Goal: Transaction & Acquisition: Purchase product/service

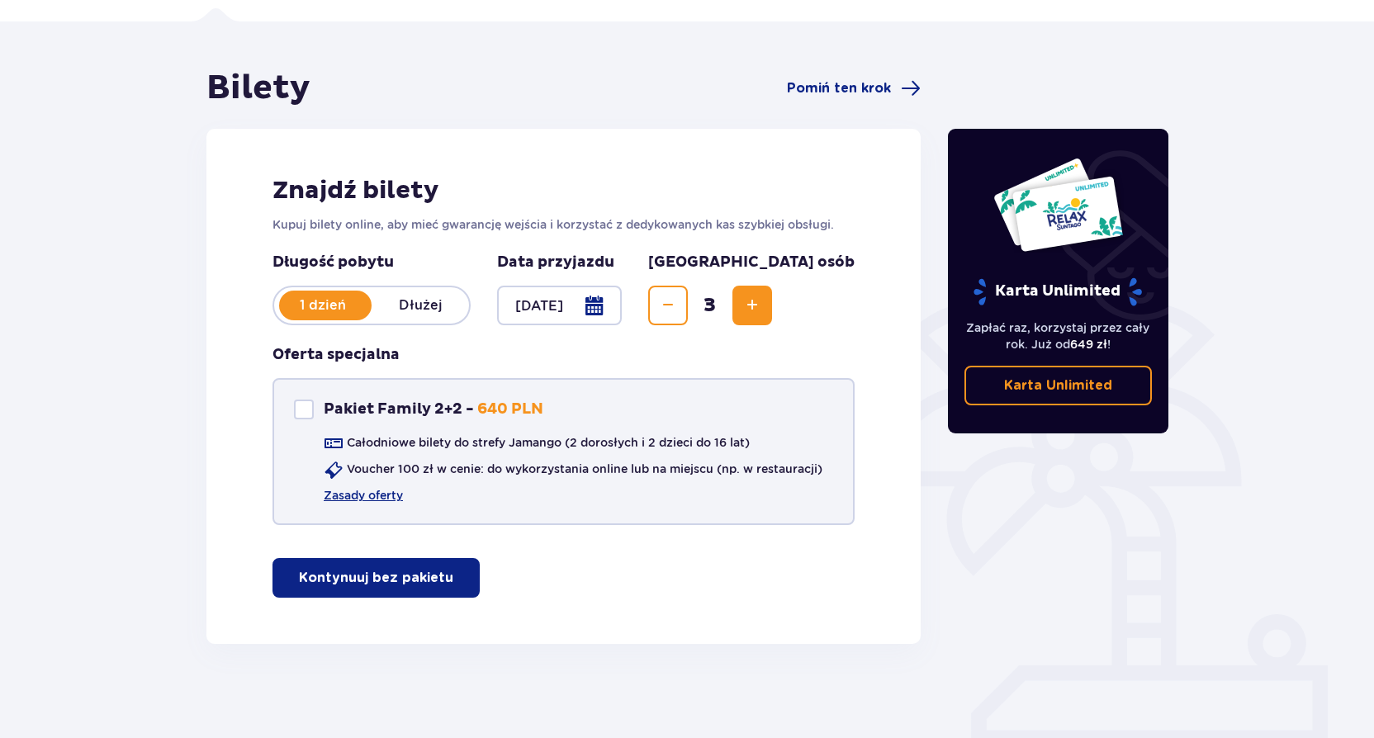
scroll to position [112, 0]
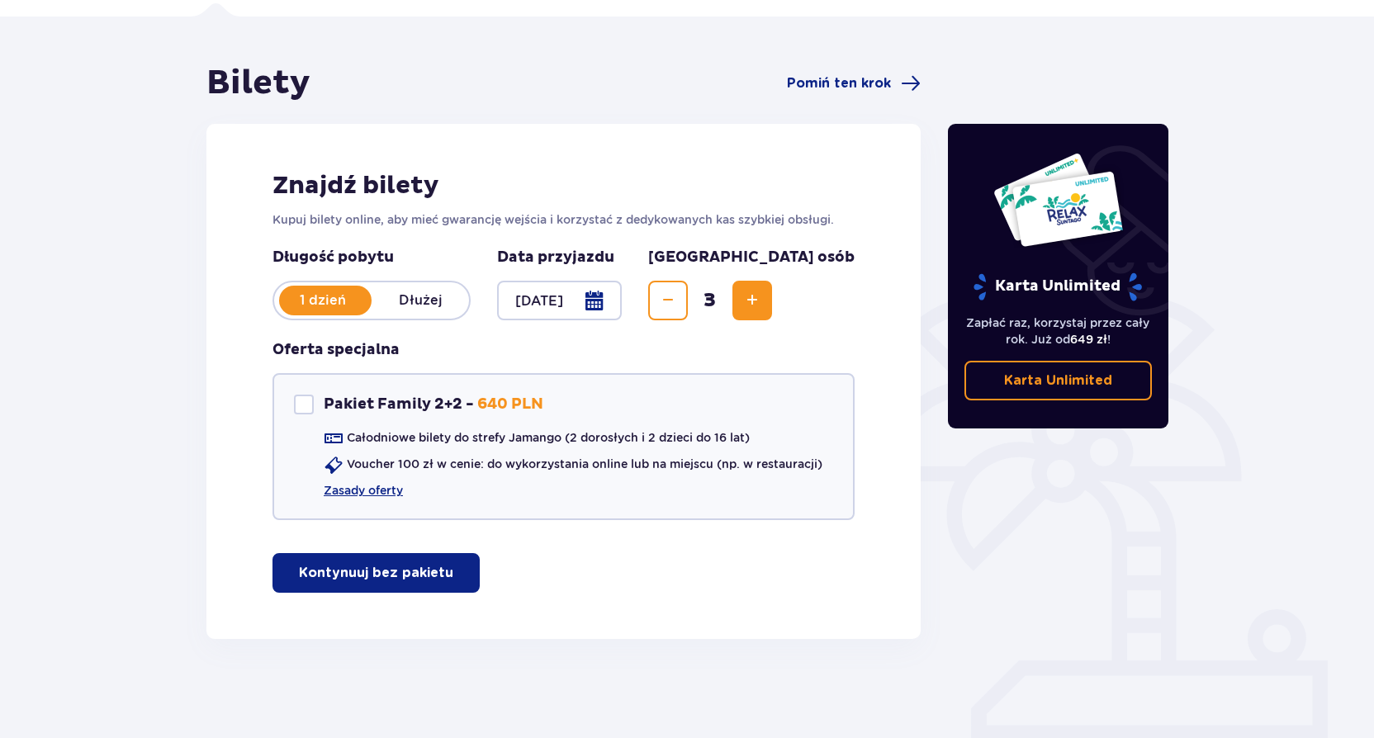
click at [400, 602] on div "Znajdź bilety Kupuj bilety online, aby mieć gwarancję wejścia i korzystać z ded…" at bounding box center [563, 381] width 714 height 515
click at [400, 575] on p "Kontynuuj bez pakietu" at bounding box center [376, 573] width 154 height 18
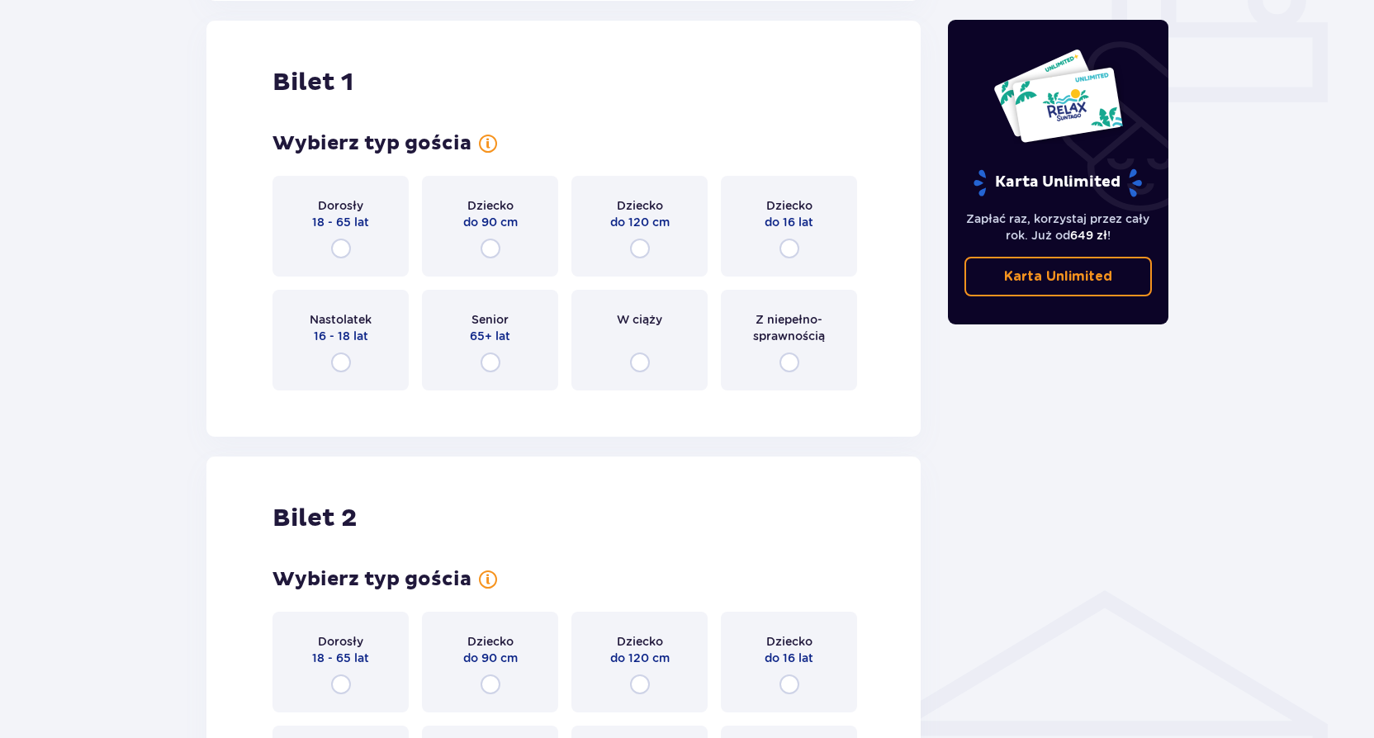
scroll to position [752, 0]
click at [630, 250] on input "radio" at bounding box center [640, 248] width 20 height 20
radio input "true"
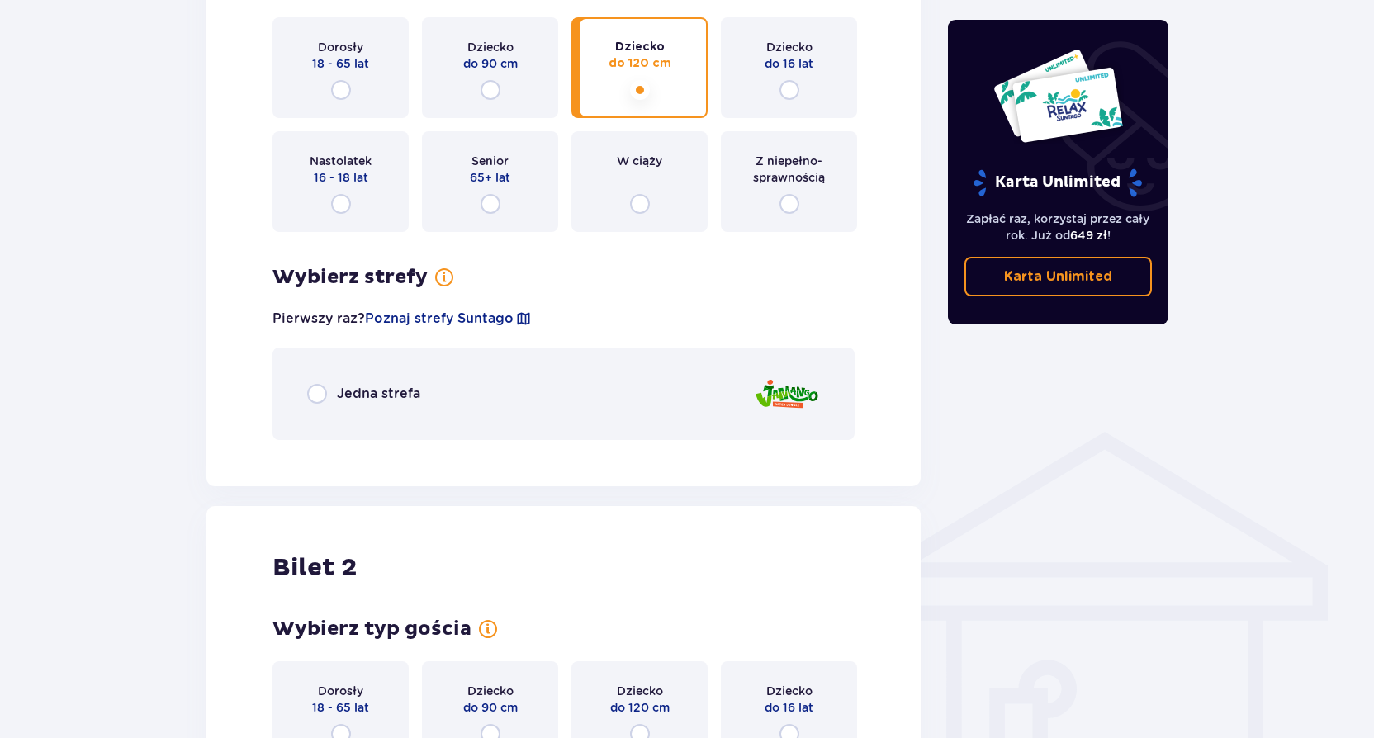
scroll to position [907, 0]
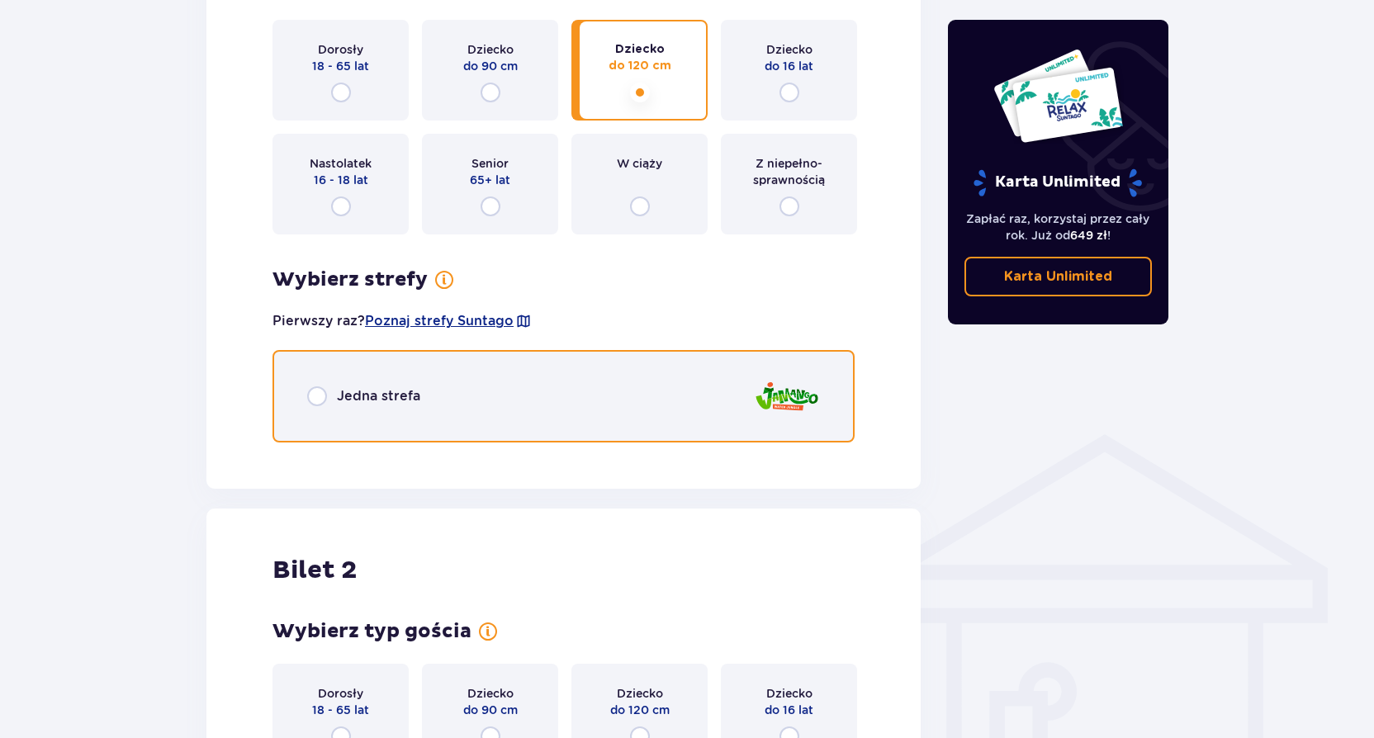
click at [313, 392] on input "radio" at bounding box center [317, 397] width 20 height 20
radio input "true"
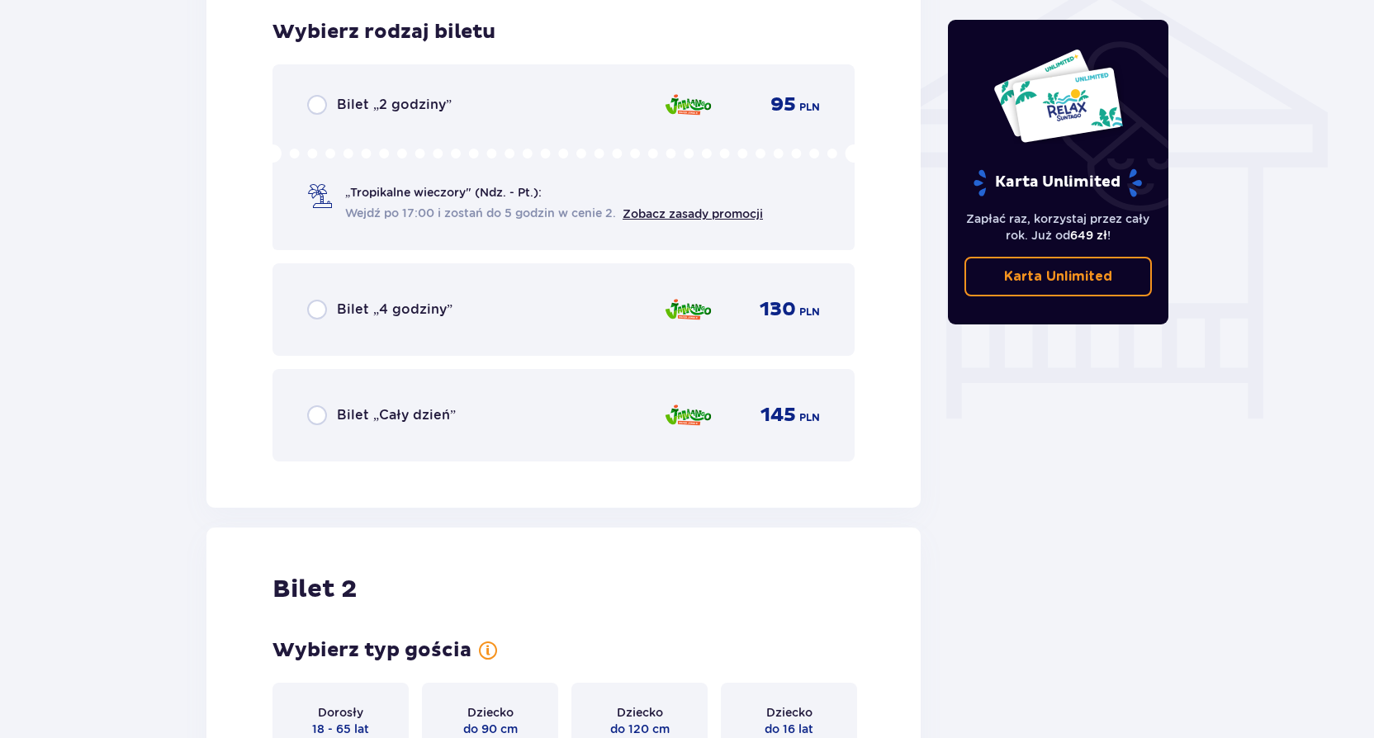
scroll to position [1198, 0]
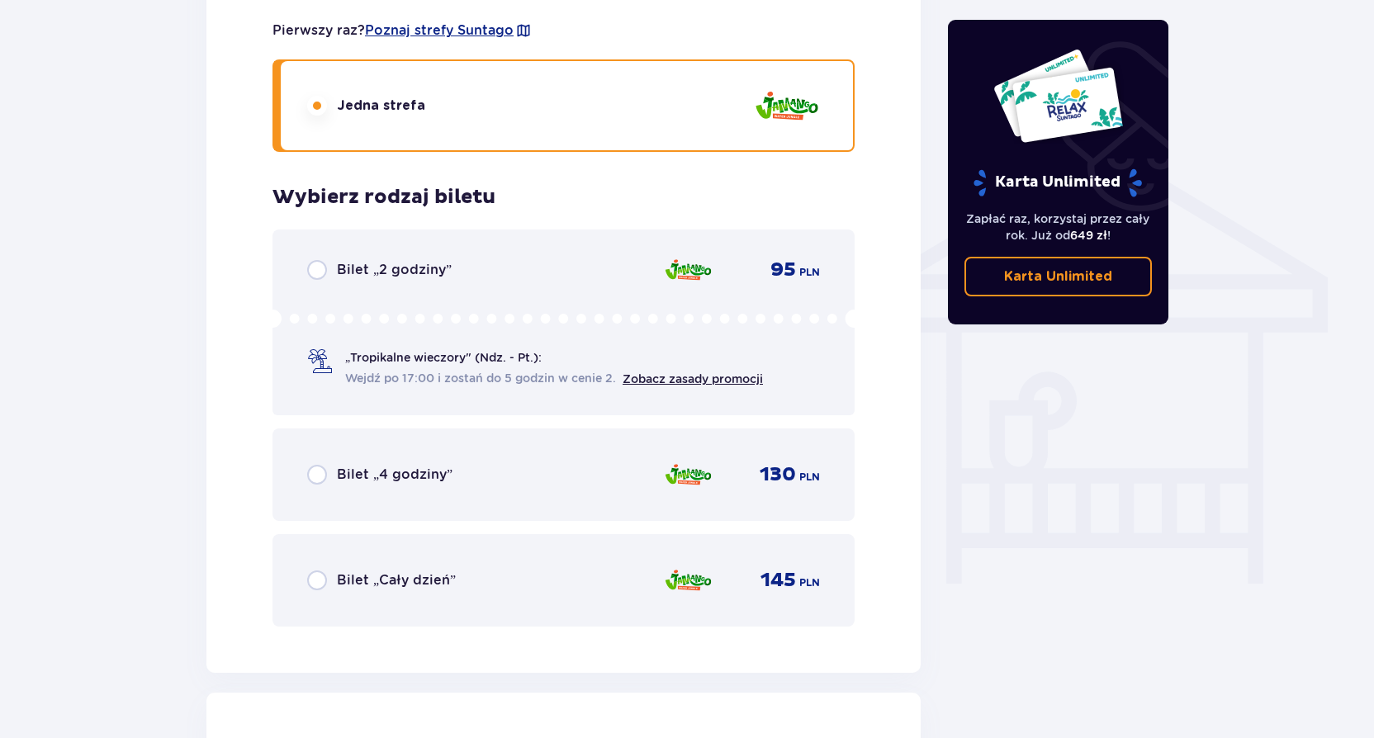
click at [390, 277] on p "Bilet „2 godziny”" at bounding box center [394, 270] width 115 height 18
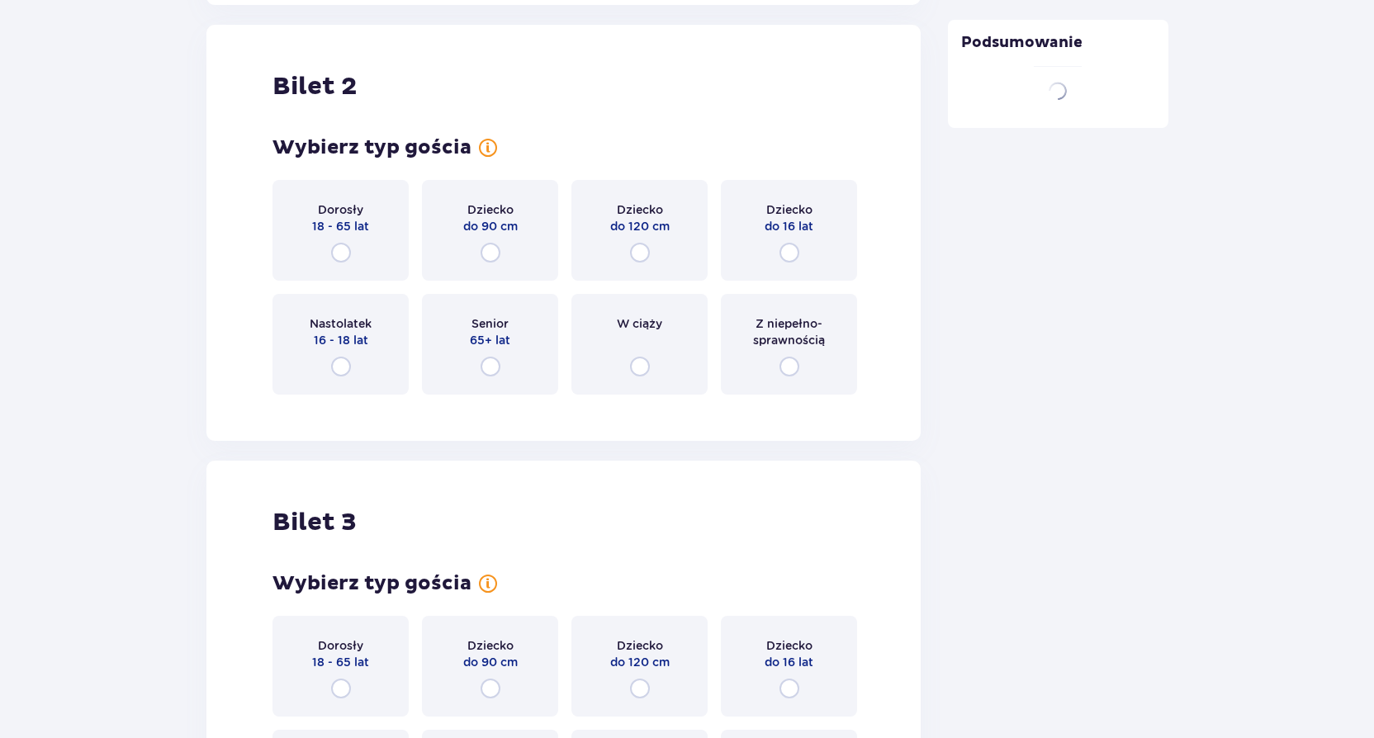
scroll to position [1871, 0]
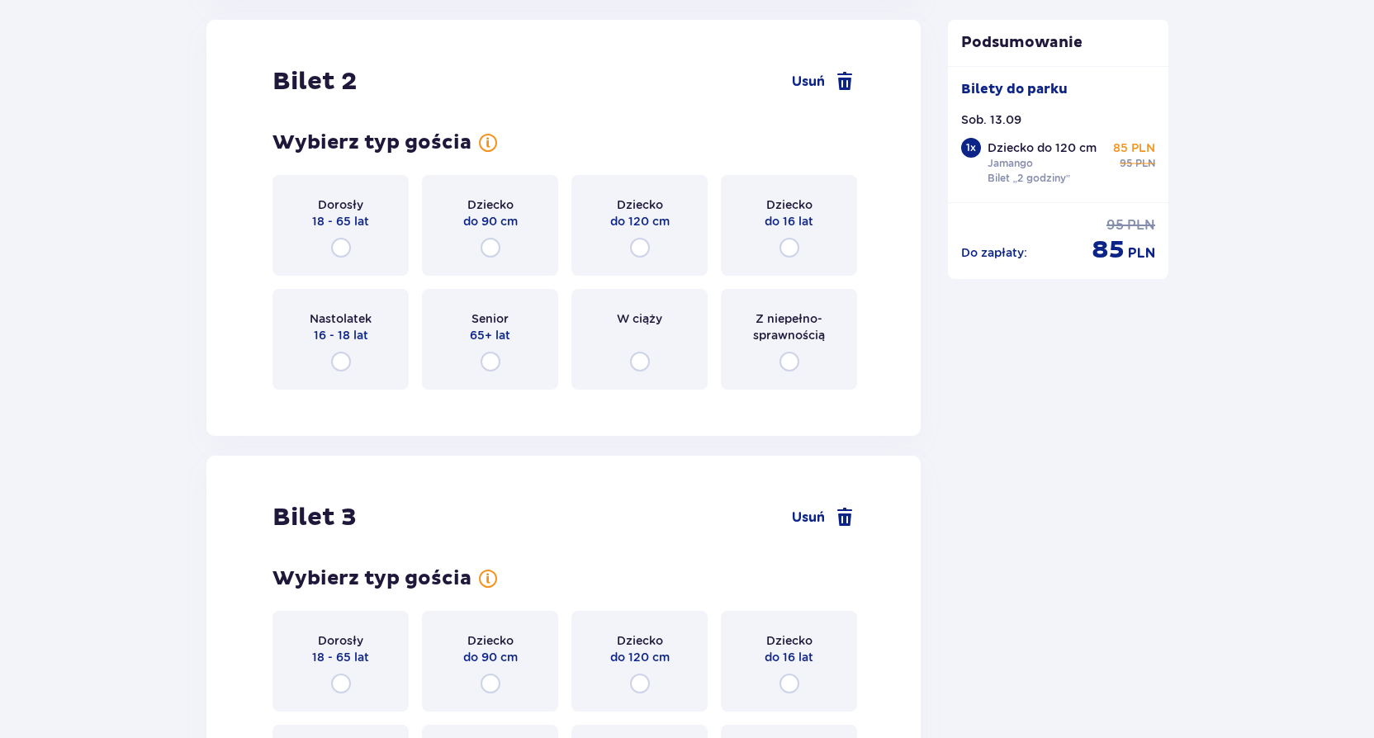
click at [377, 231] on div "Dorosły 18 - 65 lat" at bounding box center [341, 225] width 136 height 101
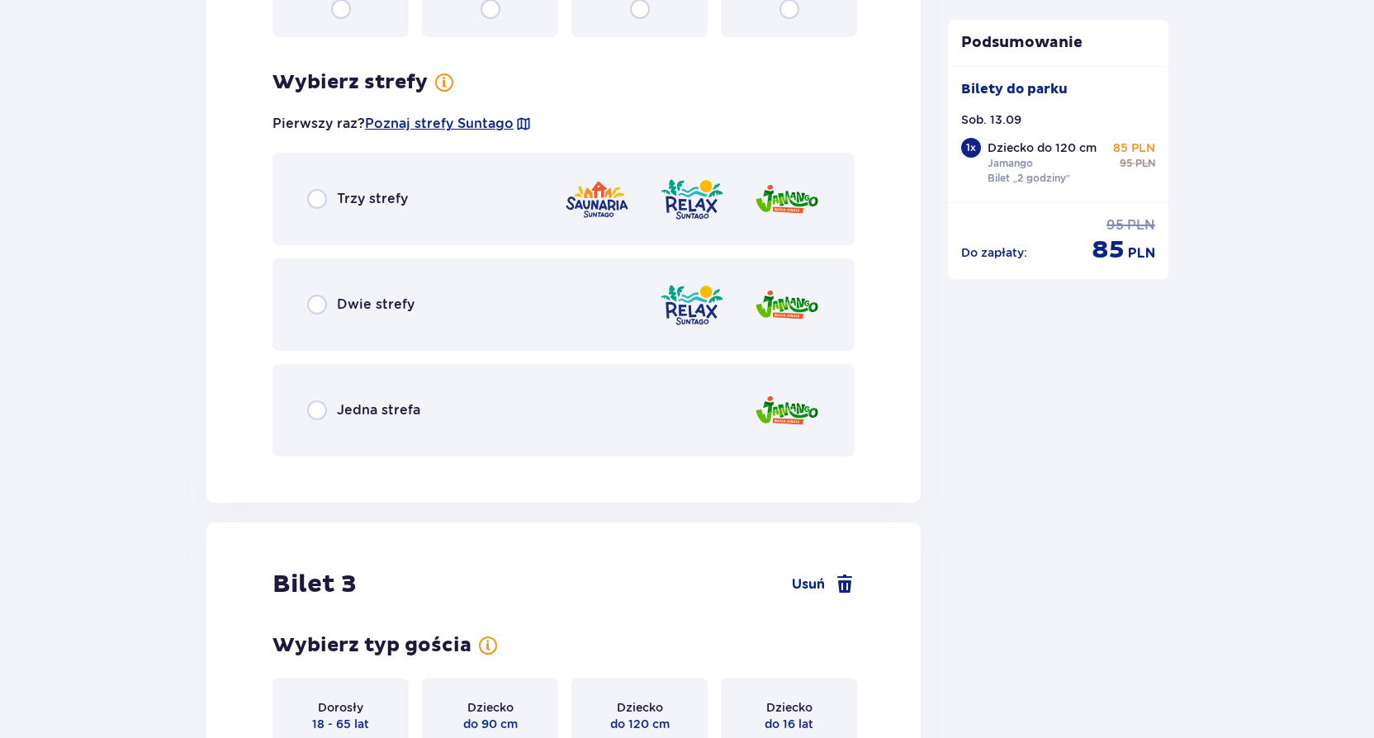
scroll to position [2274, 0]
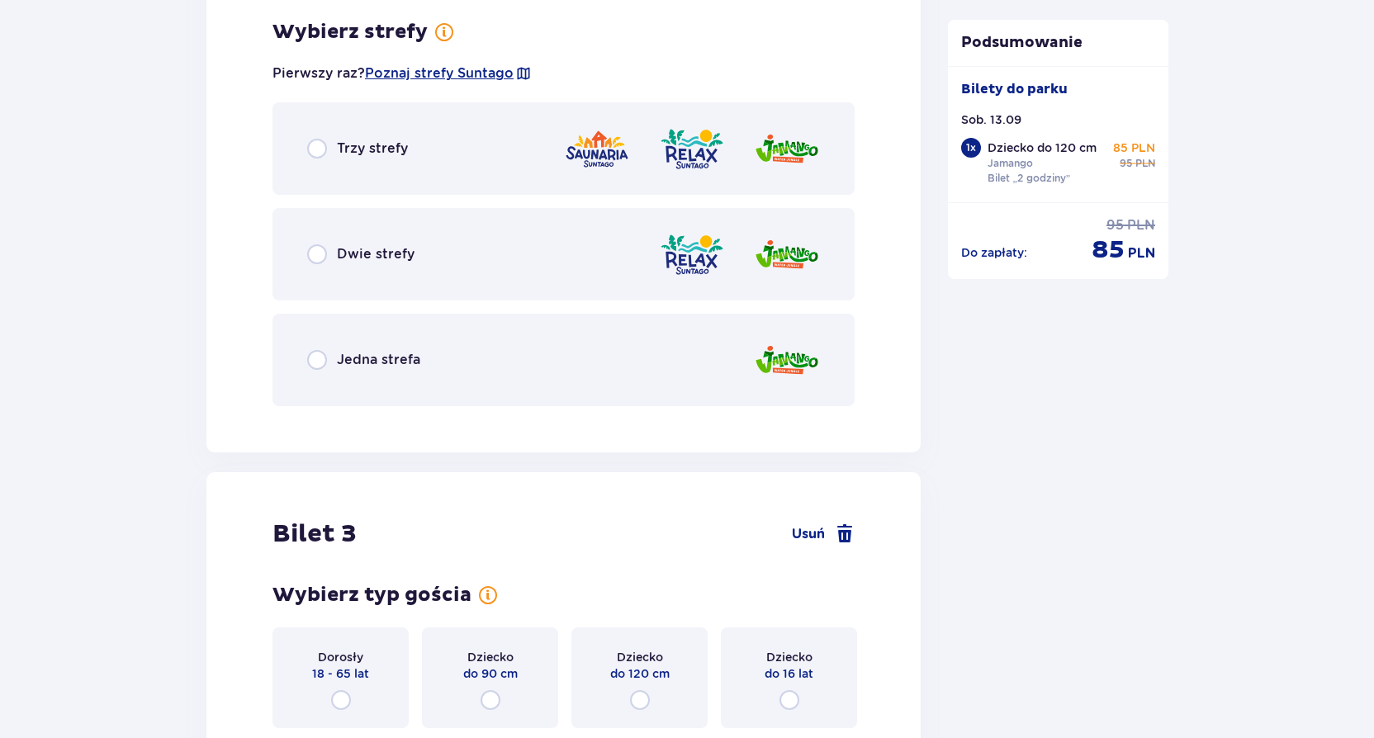
click at [394, 350] on div "Jedna strefa" at bounding box center [363, 360] width 113 height 20
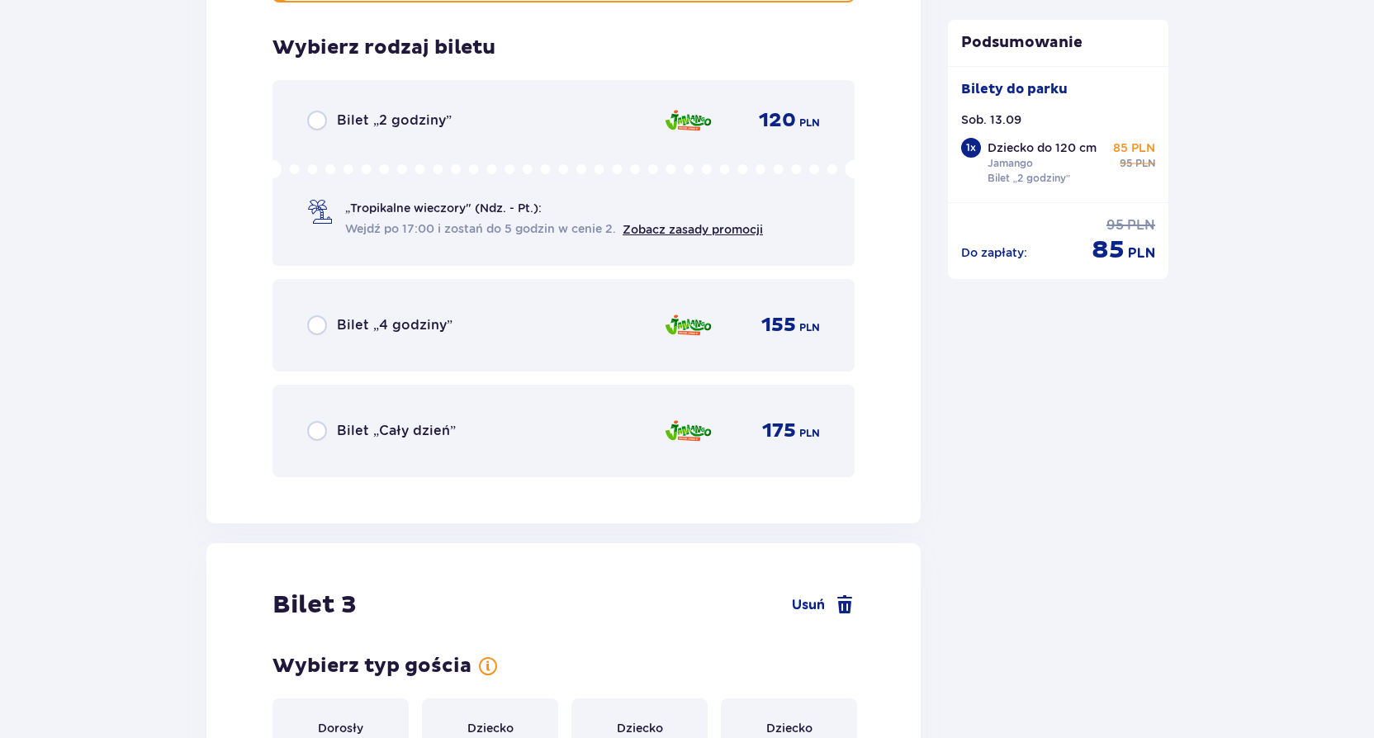
scroll to position [2693, 0]
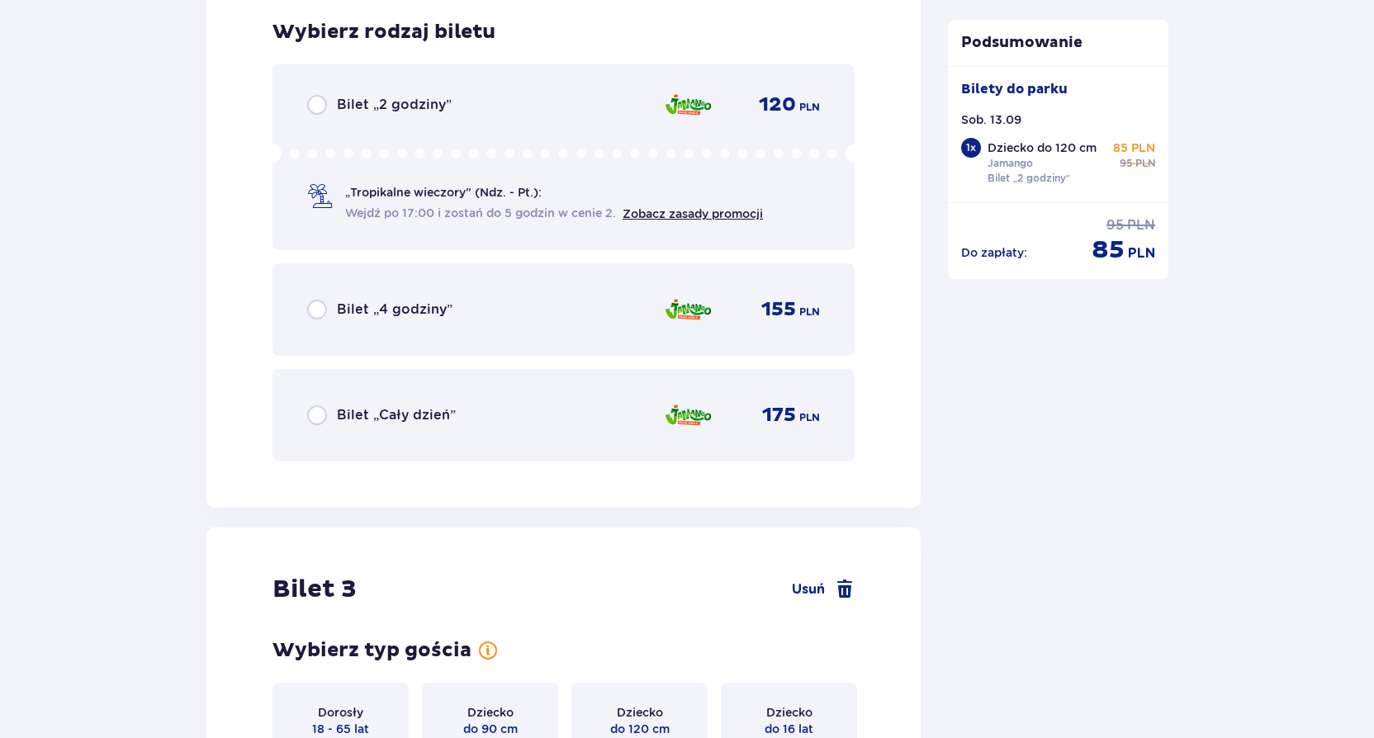
click at [413, 84] on div "Bilet „2 godziny” 120 PLN „Tropikalne wieczory" (Ndz. - Pt.): Wejdź po 17:00 i …" at bounding box center [564, 157] width 582 height 186
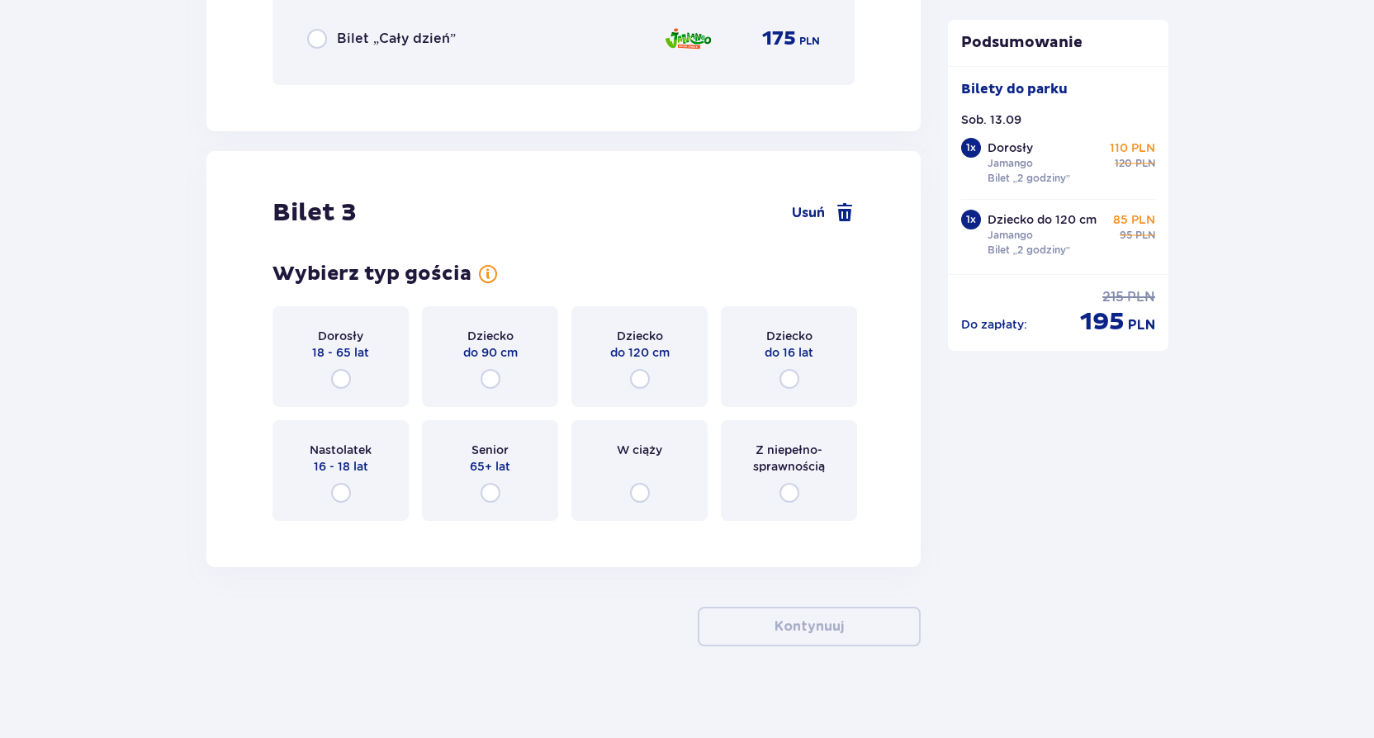
scroll to position [3077, 0]
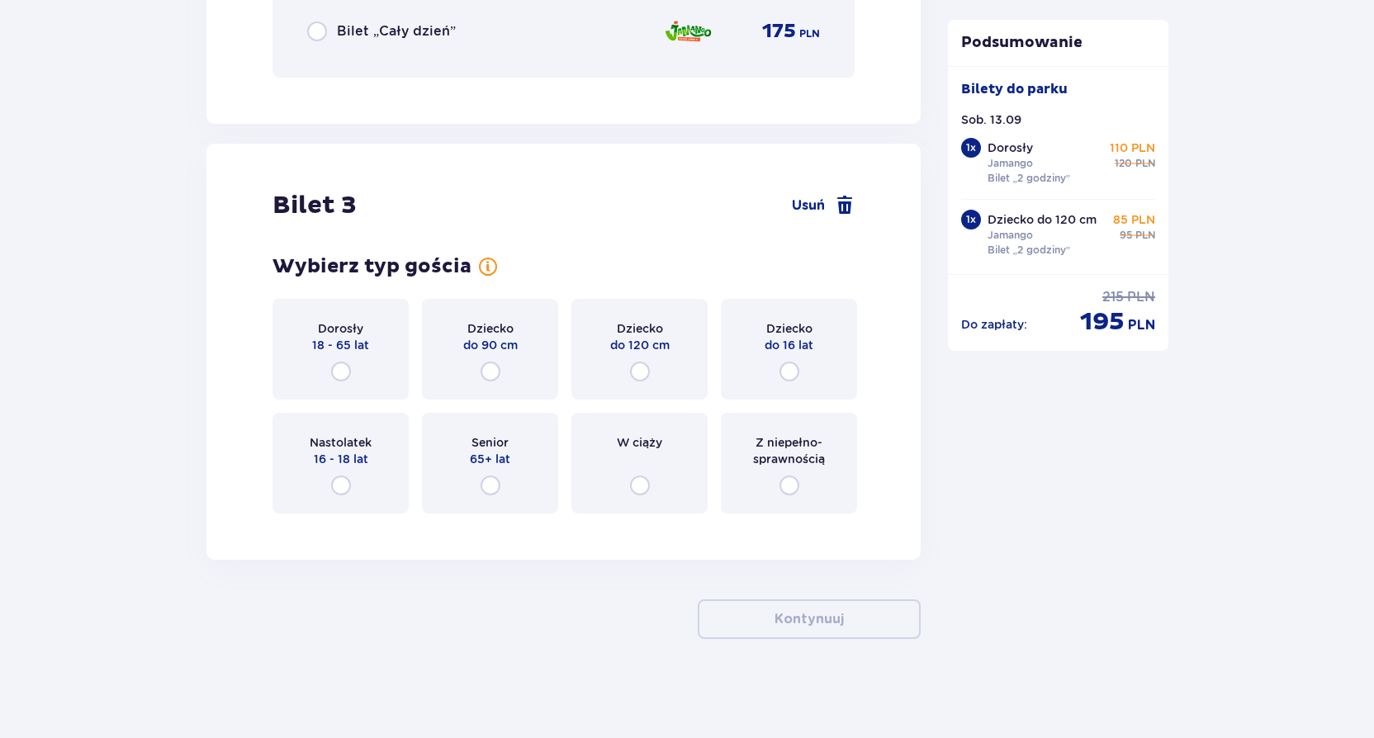
click at [346, 356] on div "Dorosły 18 - 65 lat" at bounding box center [341, 349] width 136 height 101
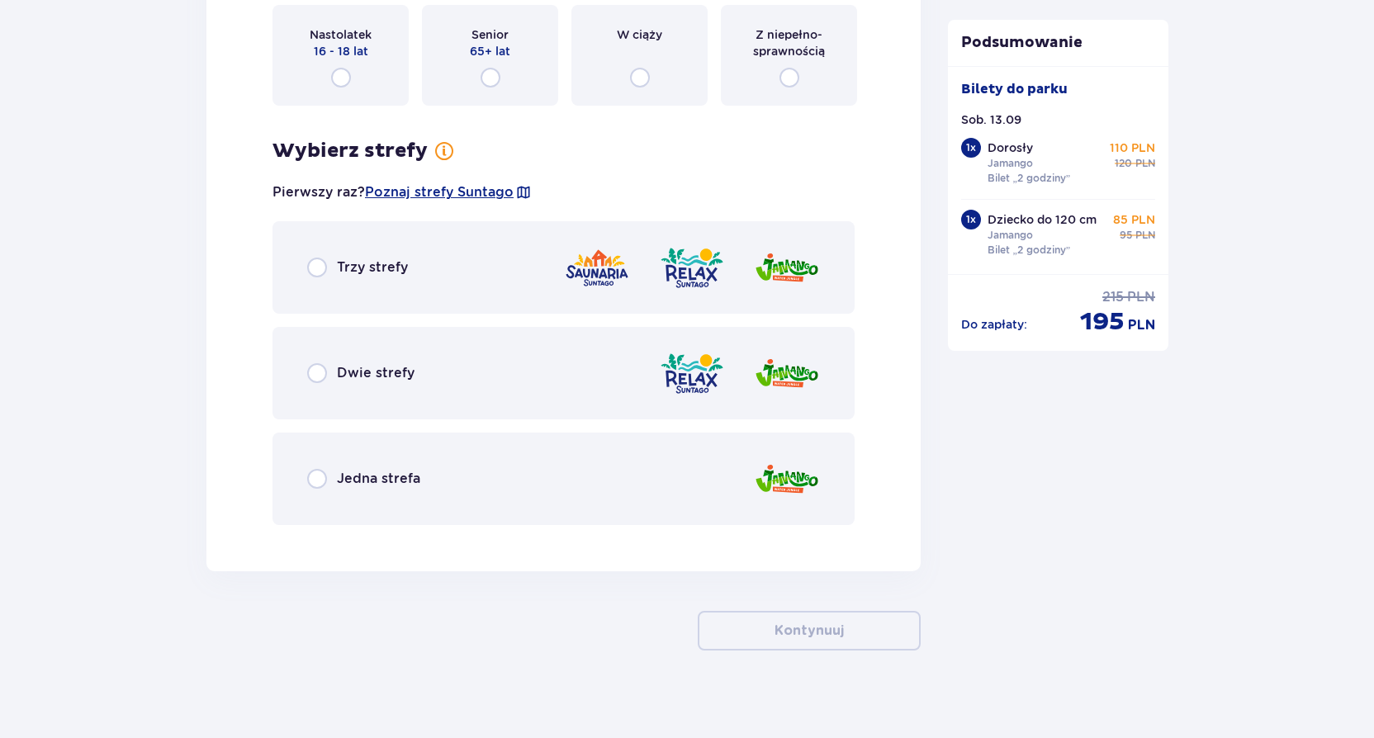
scroll to position [3497, 0]
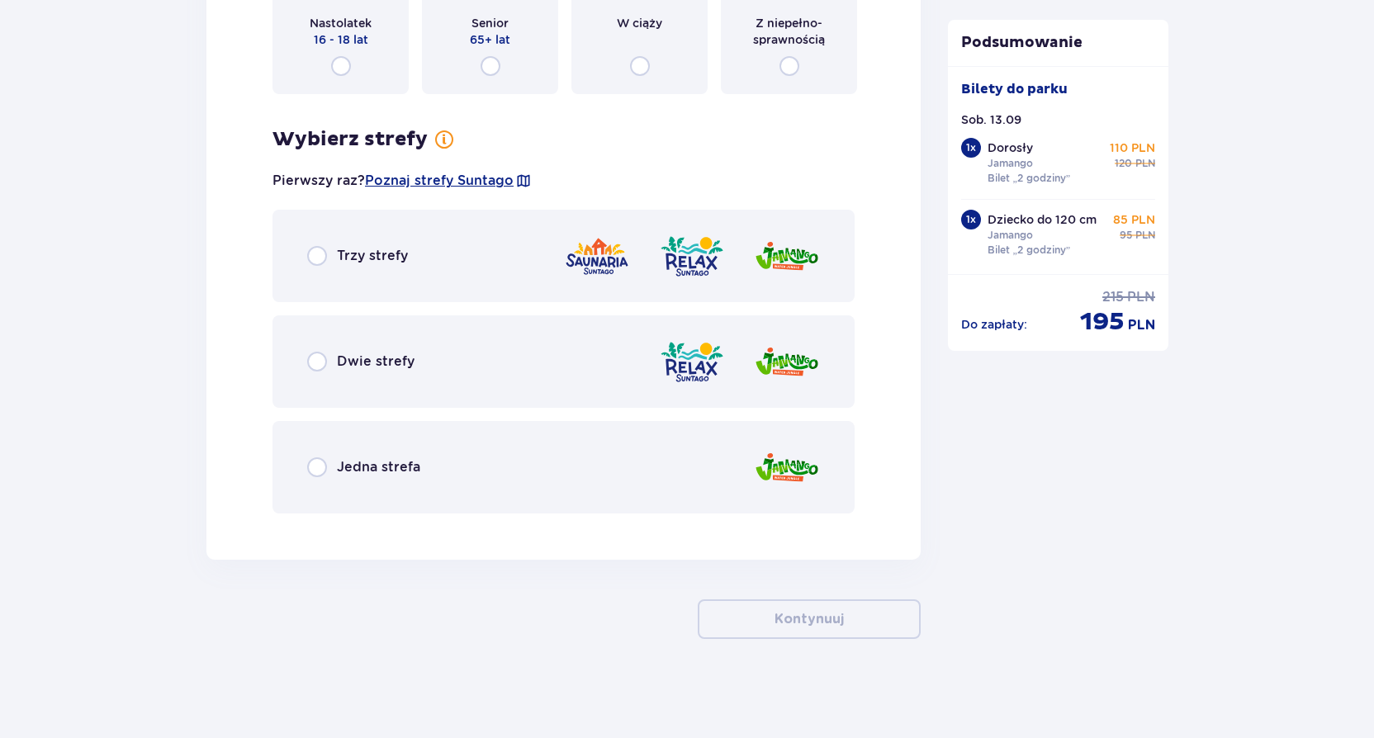
click at [368, 471] on p "Jedna strefa" at bounding box center [378, 467] width 83 height 18
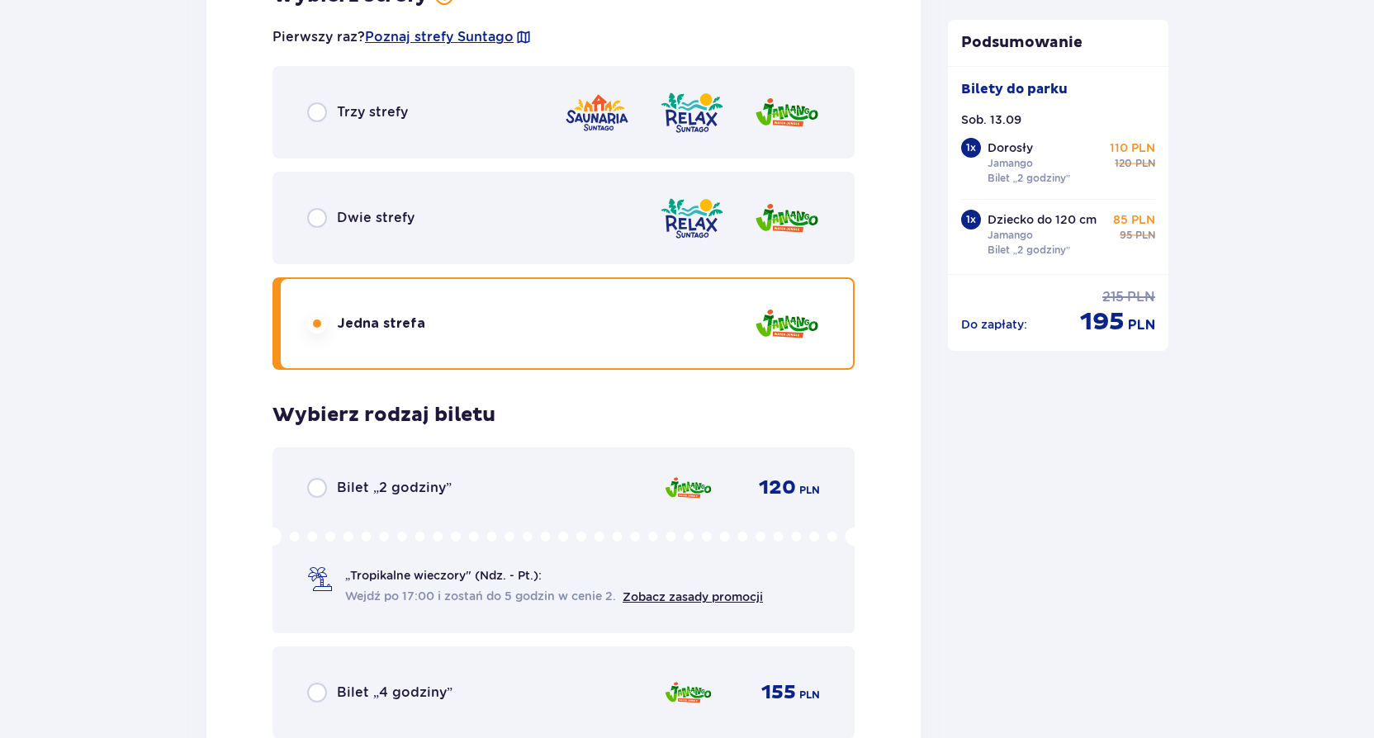
scroll to position [3641, 0]
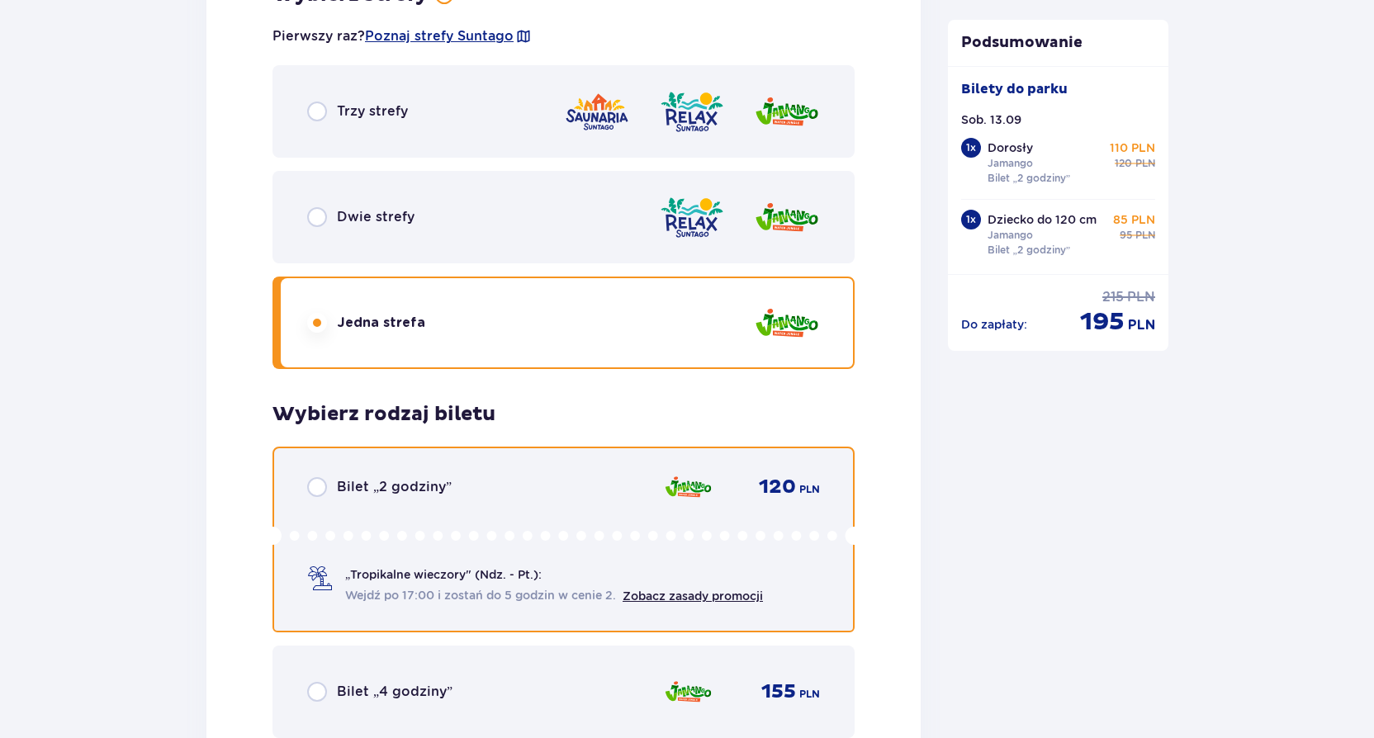
click at [320, 486] on input "radio" at bounding box center [317, 487] width 20 height 20
radio input "true"
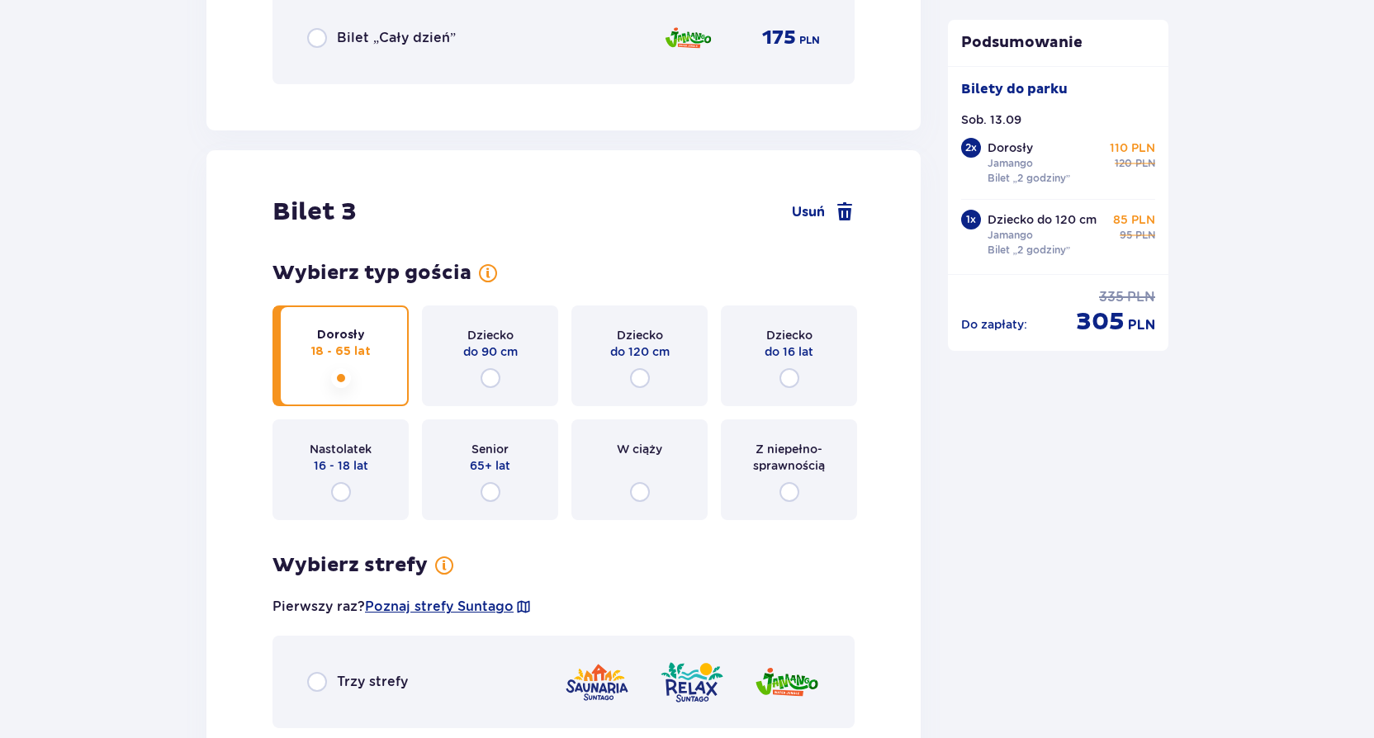
scroll to position [2819, 0]
